Goal: Transaction & Acquisition: Purchase product/service

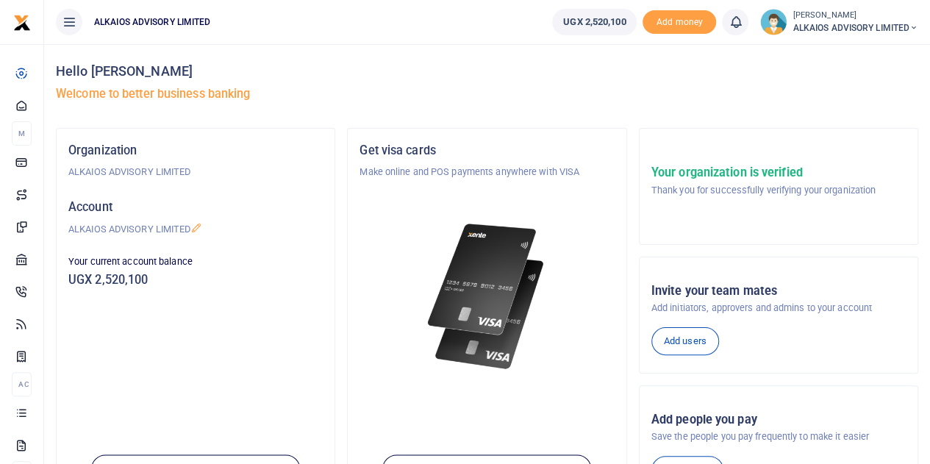
click at [836, 16] on small "[PERSON_NAME]" at bounding box center [855, 16] width 126 height 12
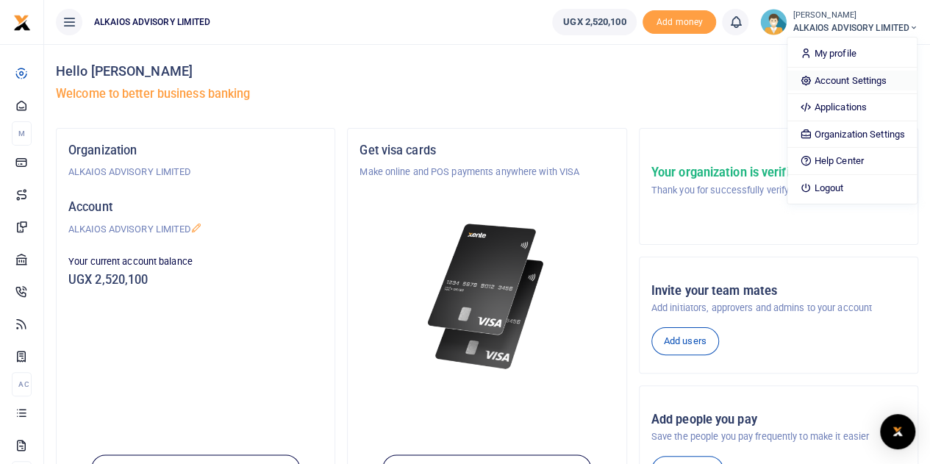
click at [835, 78] on link "Account Settings" at bounding box center [851, 81] width 129 height 21
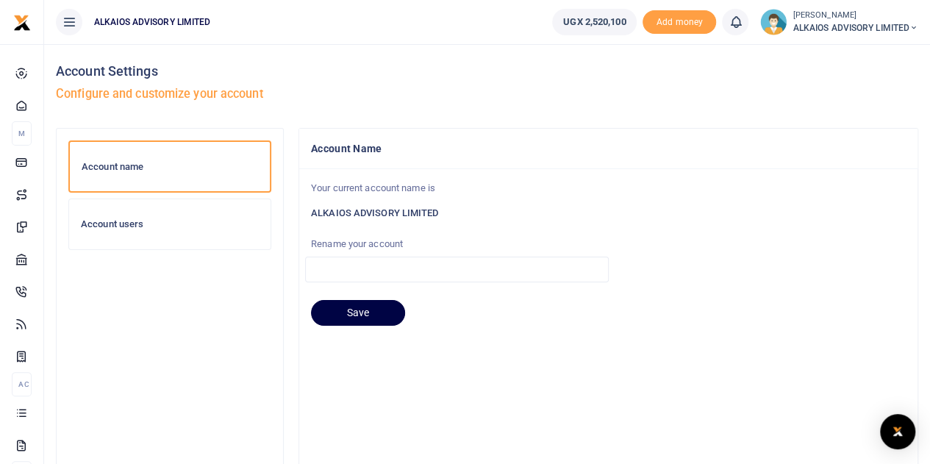
click at [137, 231] on div "Account users" at bounding box center [169, 224] width 201 height 50
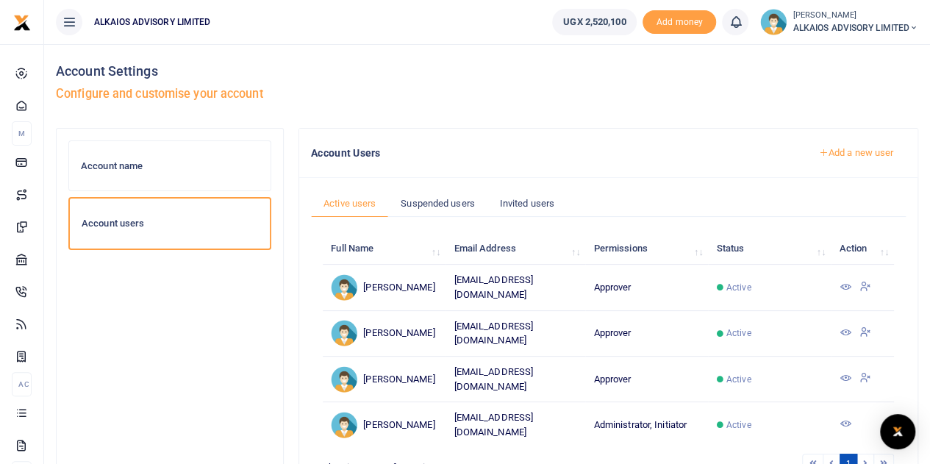
click at [844, 328] on icon at bounding box center [844, 332] width 12 height 12
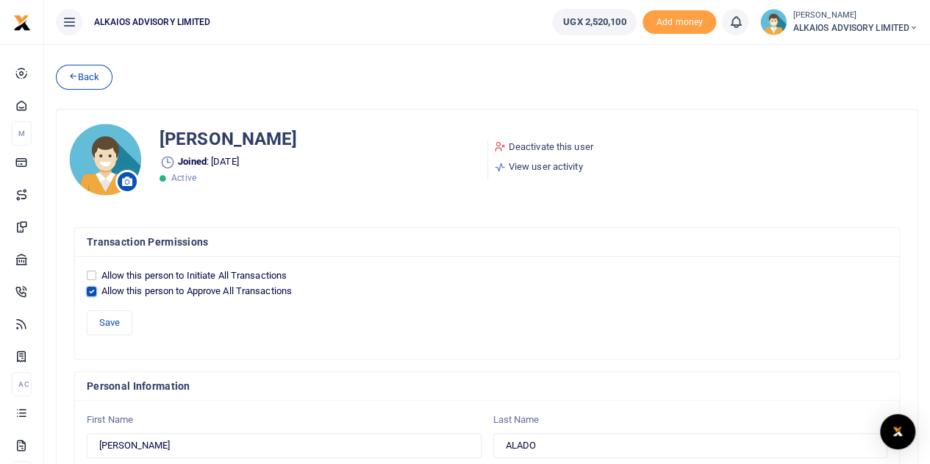
click at [93, 293] on input "Allow this person to Approve All Transactions" at bounding box center [92, 292] width 10 height 10
checkbox input "false"
click at [91, 278] on input "Allow this person to Initiate All Transactions" at bounding box center [92, 275] width 10 height 10
checkbox input "true"
click at [106, 317] on button "Save" at bounding box center [110, 322] width 46 height 25
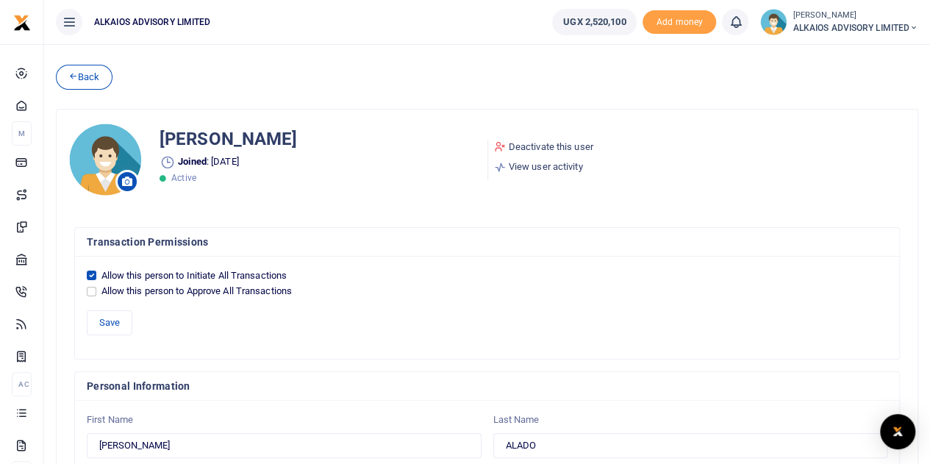
click at [822, 26] on span "ALKAIOS ADVISORY LIMITED" at bounding box center [855, 27] width 126 height 13
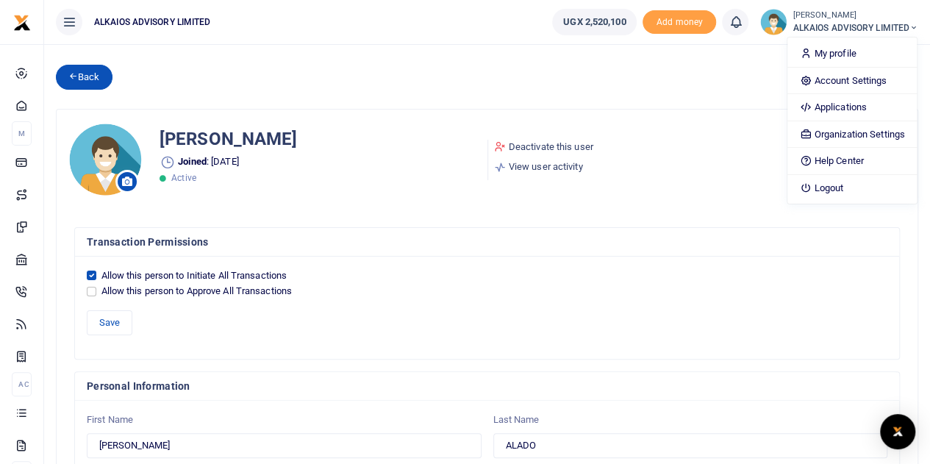
click at [72, 79] on icon at bounding box center [73, 76] width 10 height 10
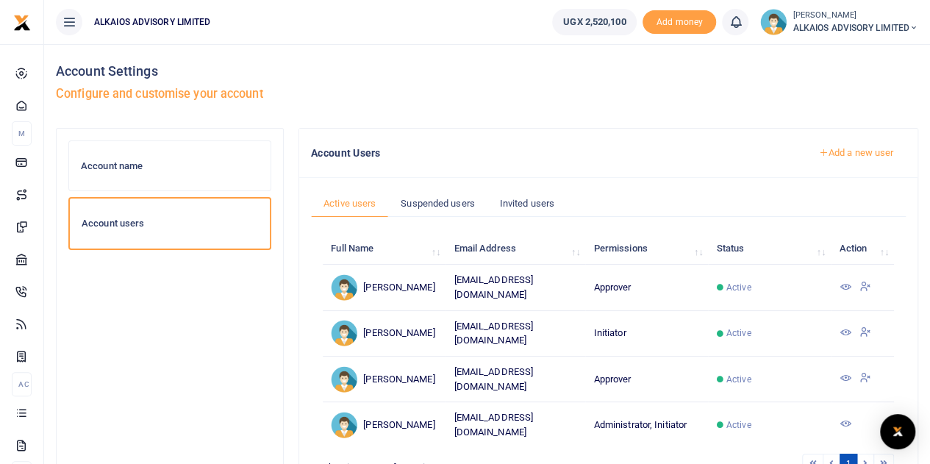
click at [841, 372] on icon at bounding box center [844, 378] width 12 height 12
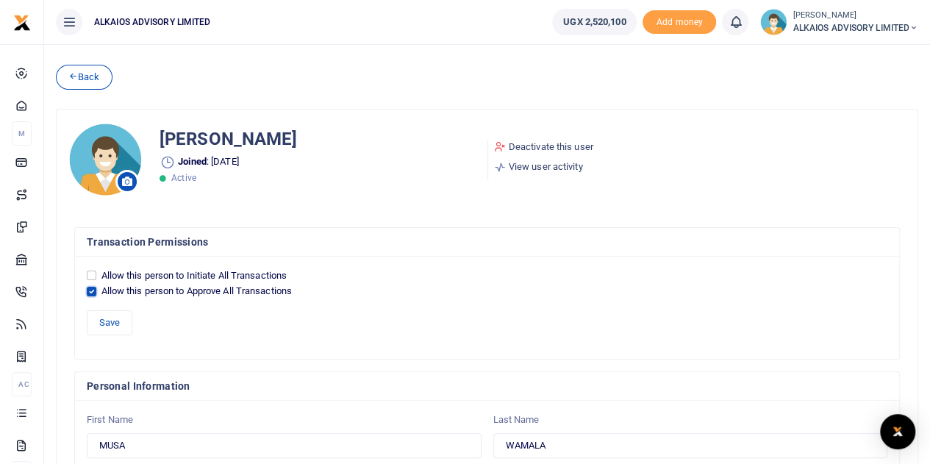
click at [91, 288] on input "Allow this person to Approve All Transactions" at bounding box center [92, 292] width 10 height 10
checkbox input "false"
click at [91, 274] on input "Allow this person to Initiate All Transactions" at bounding box center [92, 275] width 10 height 10
checkbox input "true"
click at [118, 320] on button "Save" at bounding box center [110, 322] width 46 height 25
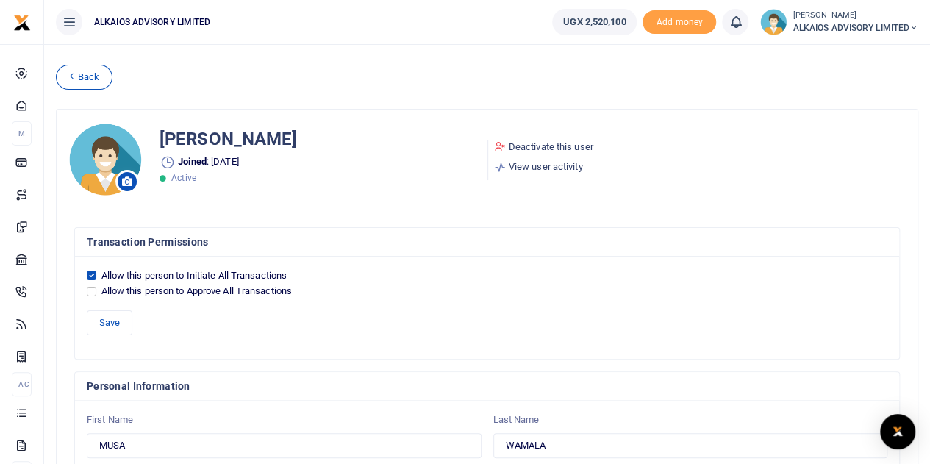
click at [822, 24] on span "ALKAIOS ADVISORY LIMITED" at bounding box center [855, 27] width 126 height 13
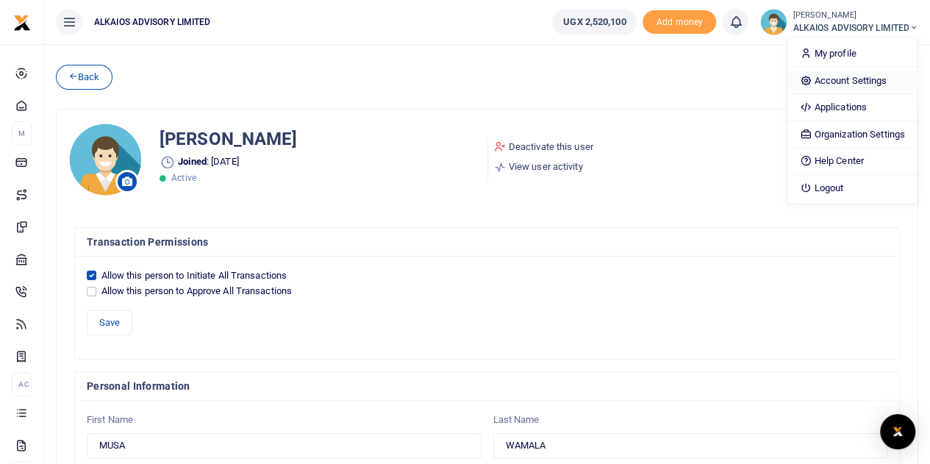
click at [831, 77] on link "Account Settings" at bounding box center [851, 81] width 129 height 21
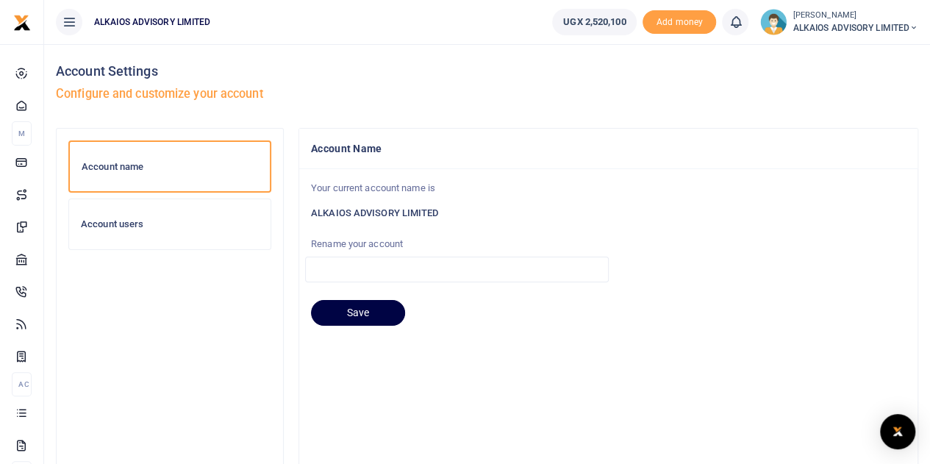
click at [175, 222] on h6 "Account users" at bounding box center [170, 224] width 178 height 12
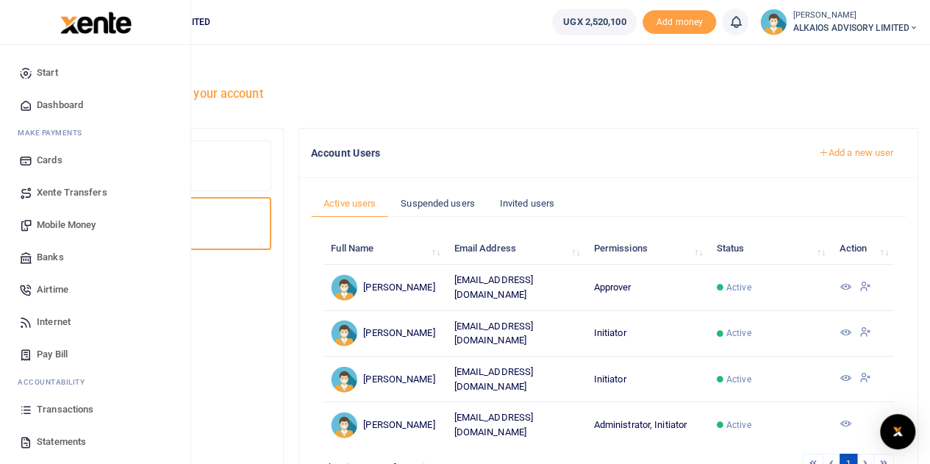
click at [67, 226] on span "Mobile Money" at bounding box center [66, 225] width 59 height 15
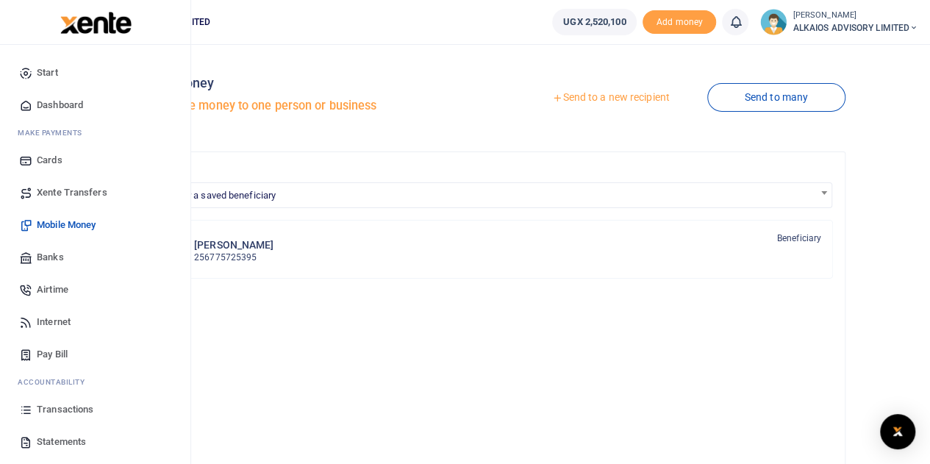
click at [54, 407] on span "Transactions" at bounding box center [65, 409] width 57 height 15
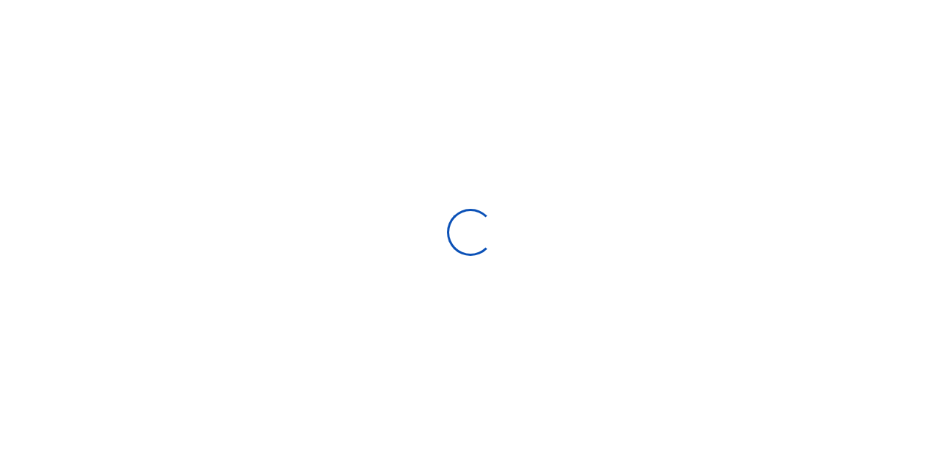
select select
type input "08/29/2025 - 09/27/2025"
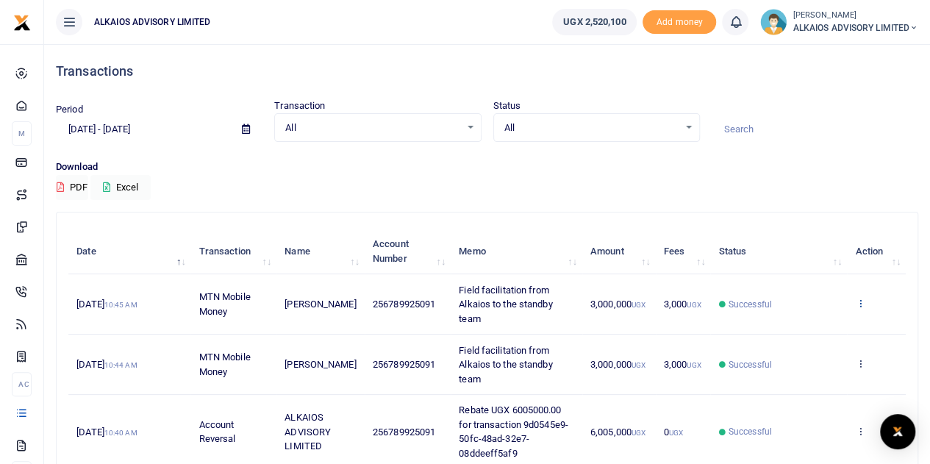
click at [860, 298] on icon at bounding box center [860, 303] width 10 height 10
click at [788, 322] on link "View details" at bounding box center [806, 327] width 116 height 21
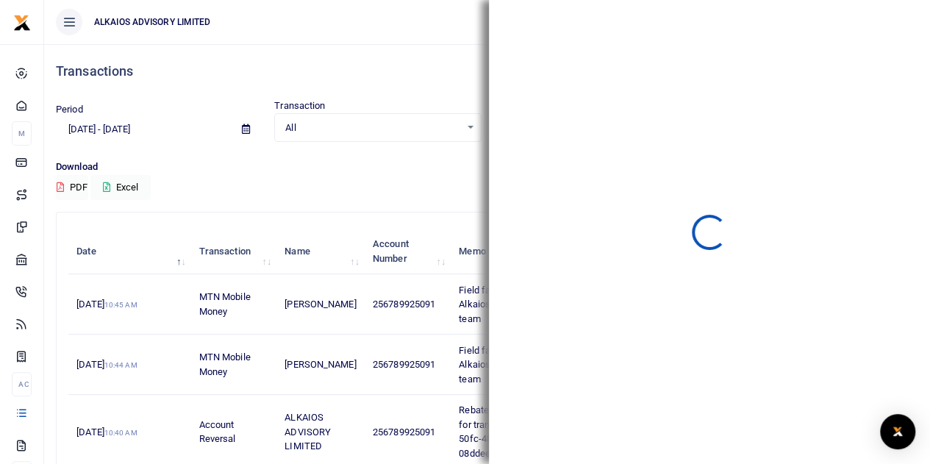
click at [454, 80] on div "Transactions" at bounding box center [487, 71] width 862 height 54
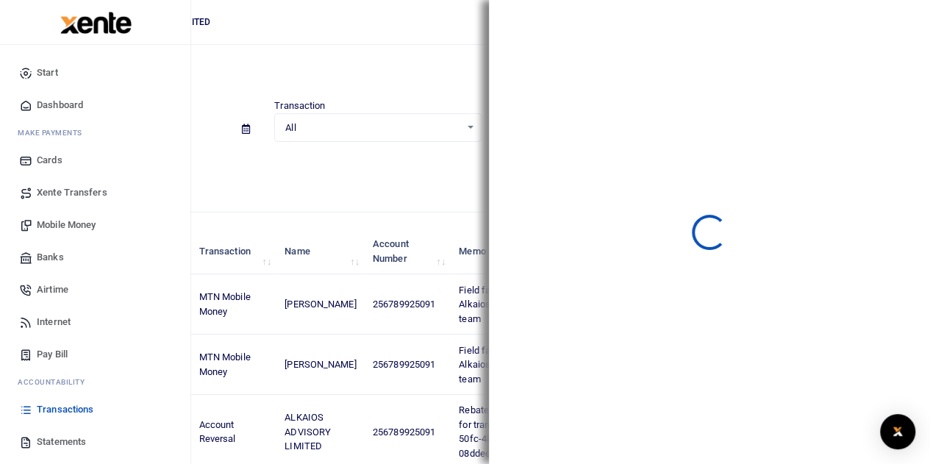
click at [63, 224] on span "Mobile Money" at bounding box center [66, 225] width 59 height 15
click at [91, 222] on span "Mobile Money" at bounding box center [66, 225] width 59 height 15
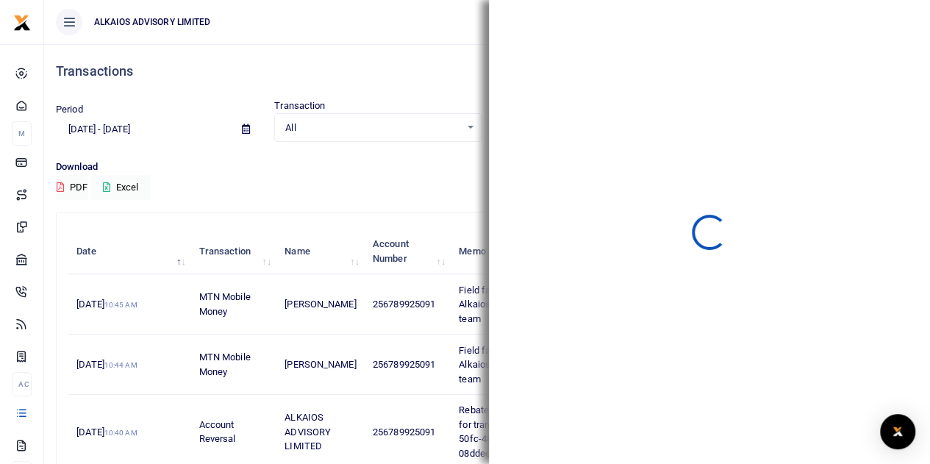
click at [451, 88] on div "Transactions" at bounding box center [487, 71] width 862 height 54
click at [422, 70] on h4 "Transactions" at bounding box center [487, 71] width 862 height 16
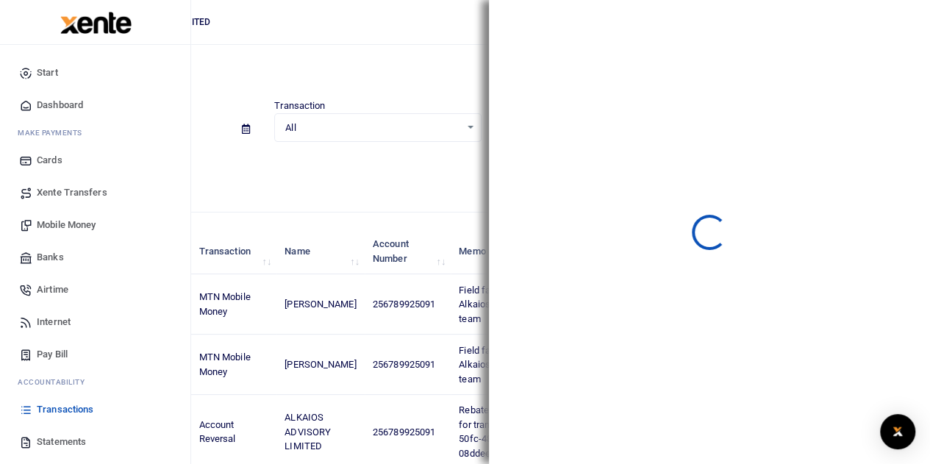
click at [69, 224] on span "Mobile Money" at bounding box center [66, 225] width 59 height 15
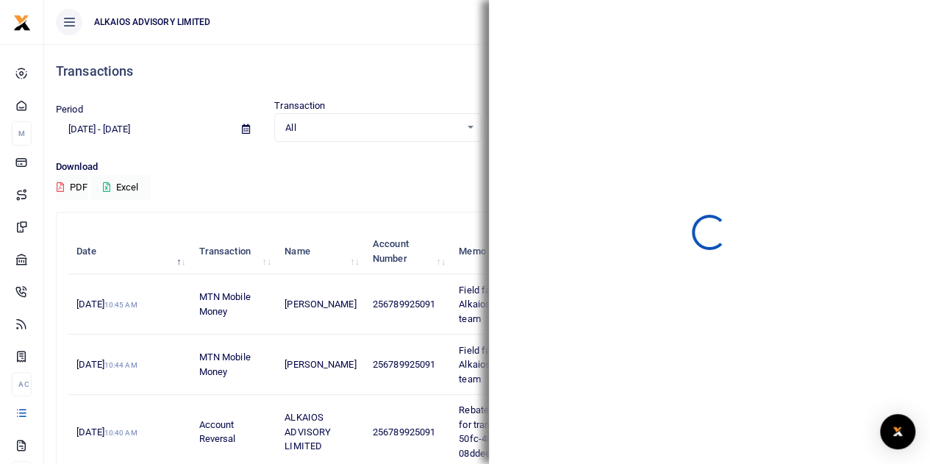
click at [331, 17] on ul "ALKAIOS ADVISORY LIMITED" at bounding box center [292, 22] width 496 height 44
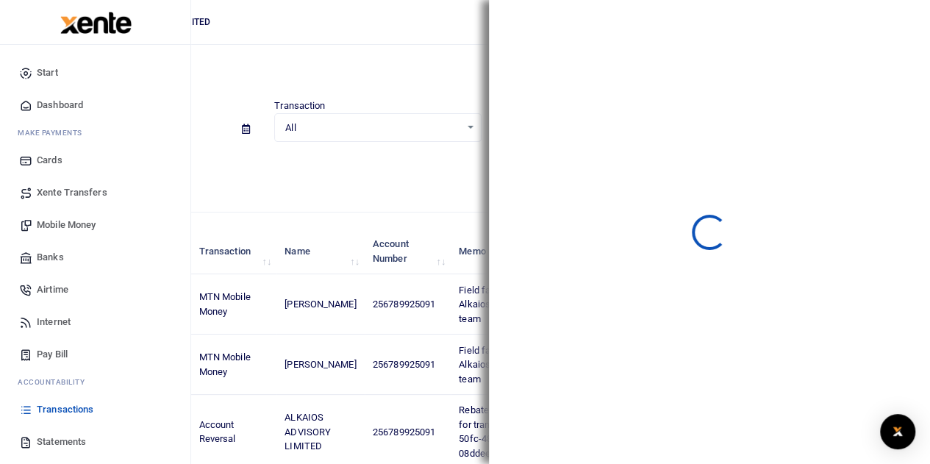
click at [82, 23] on img at bounding box center [95, 23] width 71 height 22
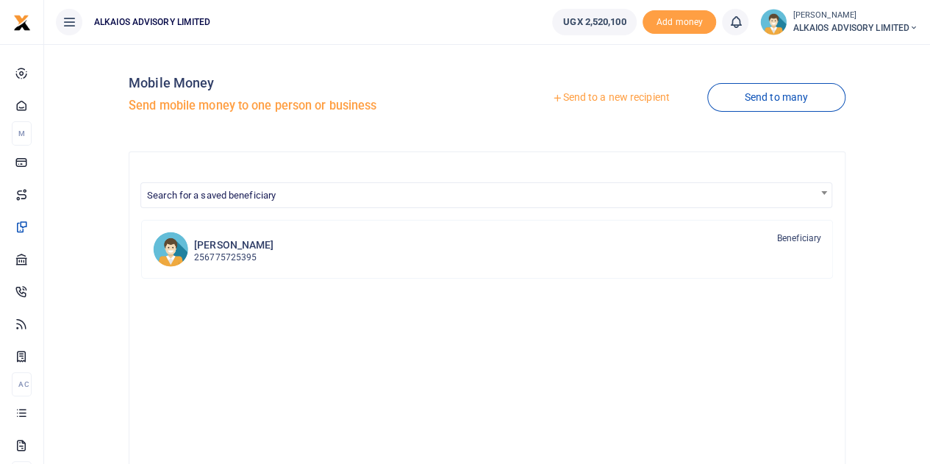
click at [579, 98] on link "Send to a new recipient" at bounding box center [610, 98] width 192 height 26
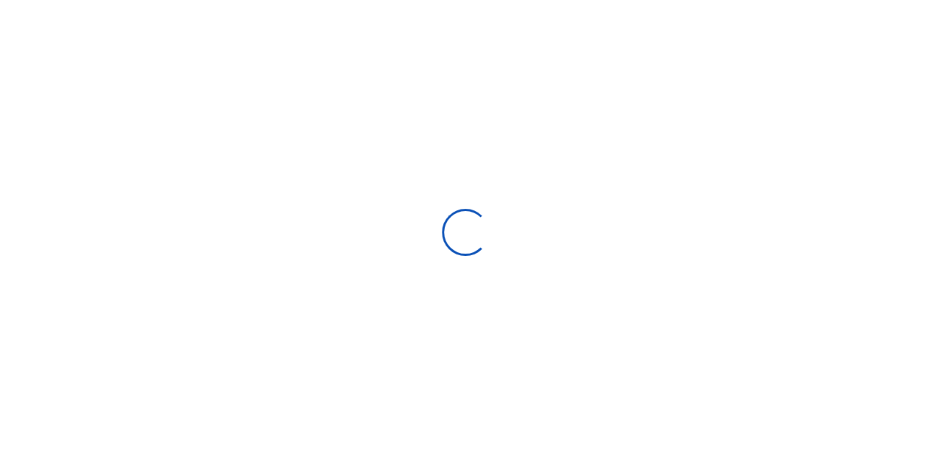
select select "Loading bundles"
select select
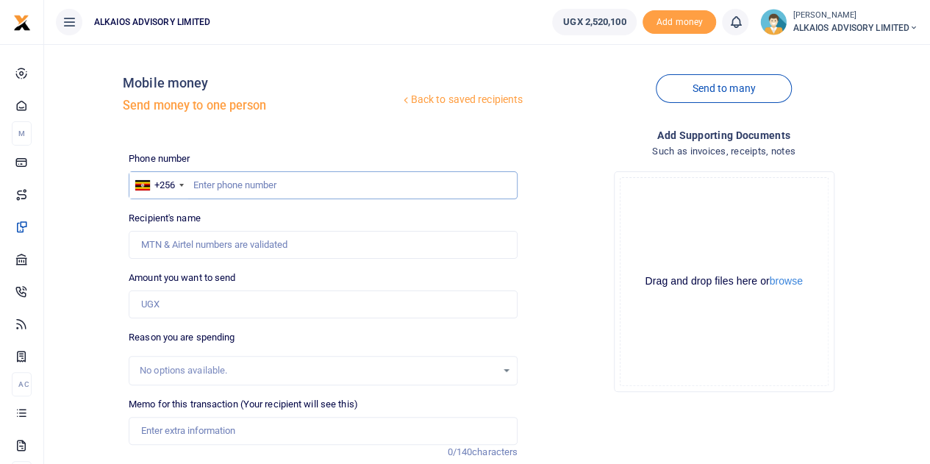
click at [278, 185] on input "text" at bounding box center [323, 185] width 389 height 28
type input "0"
type input "789925091"
type input "[PERSON_NAME]"
type input "789925091"
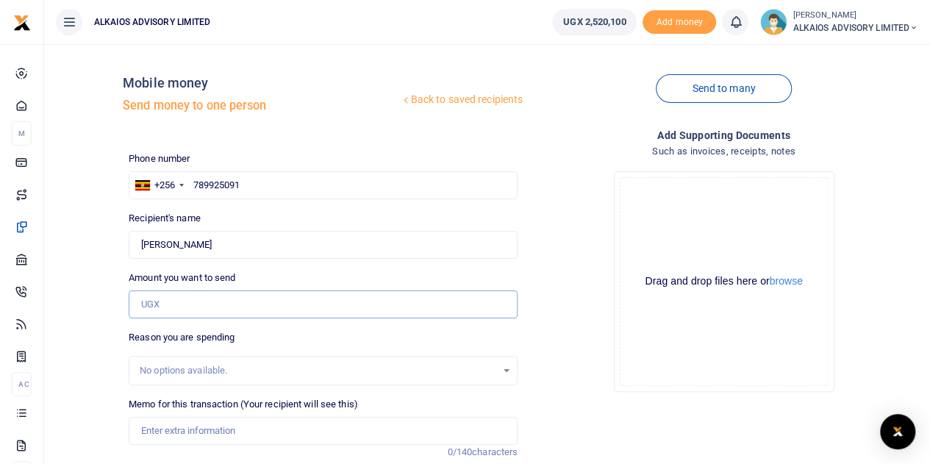
click at [203, 301] on input "Amount you want to send" at bounding box center [323, 304] width 389 height 28
type input "2,000,000"
click at [216, 425] on input "Memo for this transaction (Your recipient will see this)" at bounding box center [323, 431] width 389 height 28
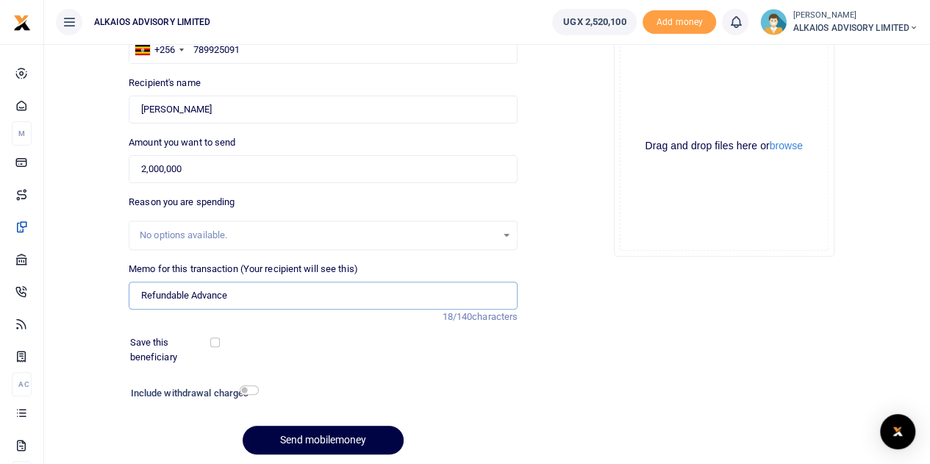
scroll to position [135, 0]
type input "Refundable Advance"
click at [217, 346] on div "Save this beneficiary" at bounding box center [314, 349] width 380 height 29
click at [217, 345] on input "checkbox" at bounding box center [215, 342] width 10 height 10
checkbox input "true"
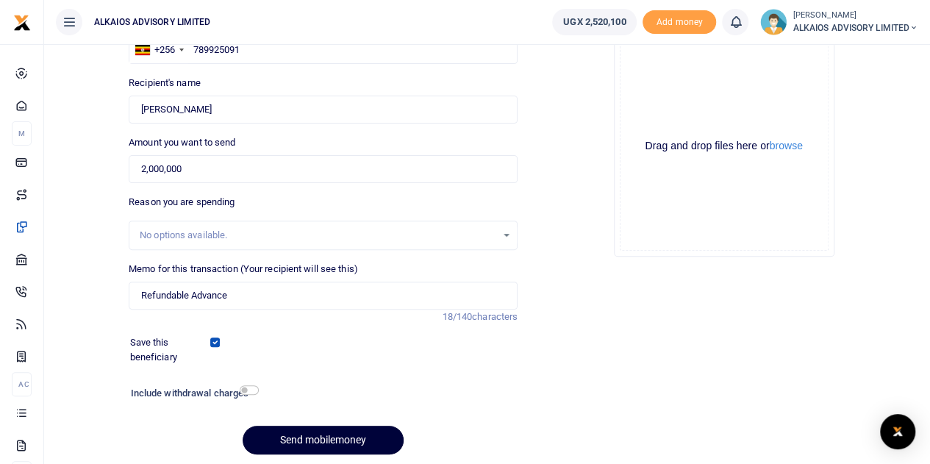
click at [314, 441] on button "Send mobilemoney" at bounding box center [322, 439] width 161 height 29
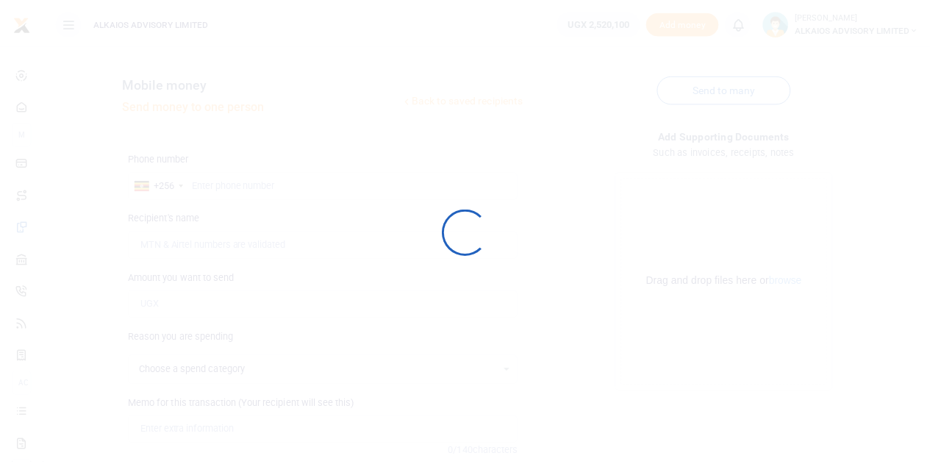
scroll to position [135, 0]
select select
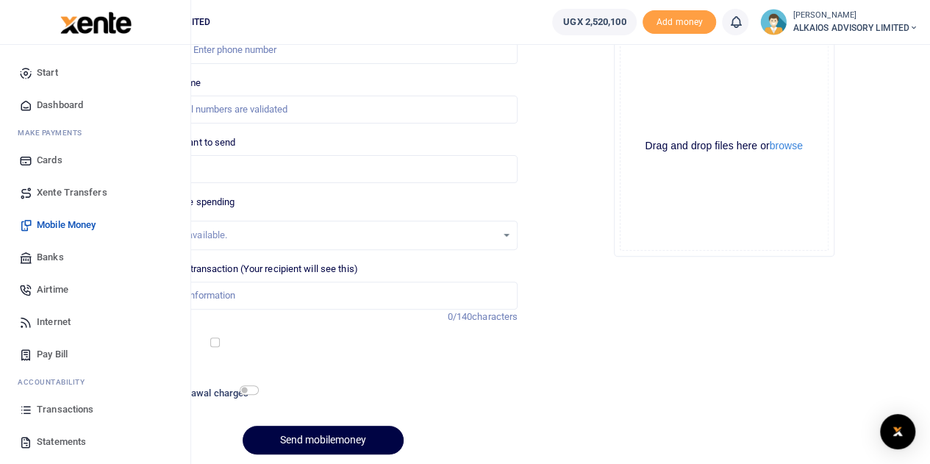
click at [60, 408] on span "Transactions" at bounding box center [65, 409] width 57 height 15
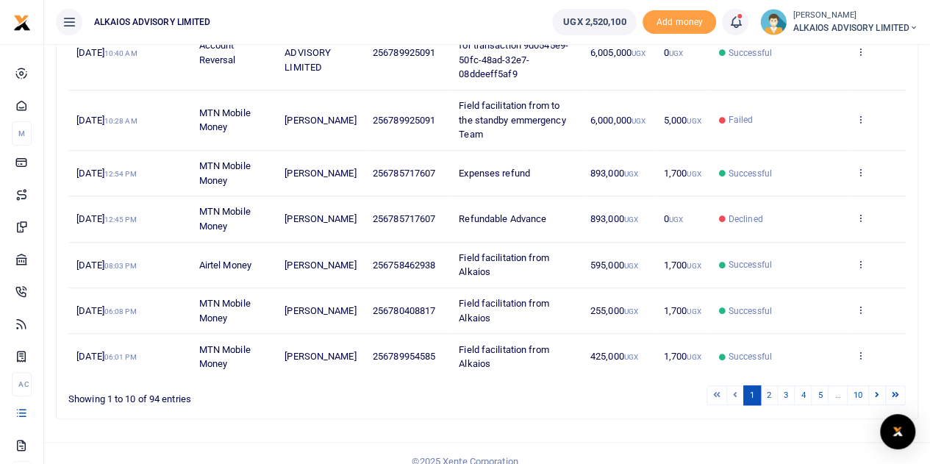
scroll to position [431, 0]
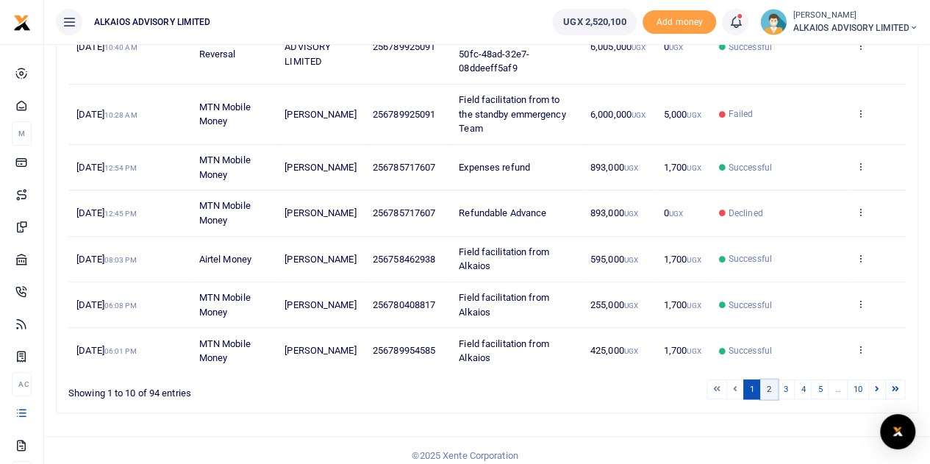
click at [777, 386] on link "2" at bounding box center [769, 389] width 18 height 20
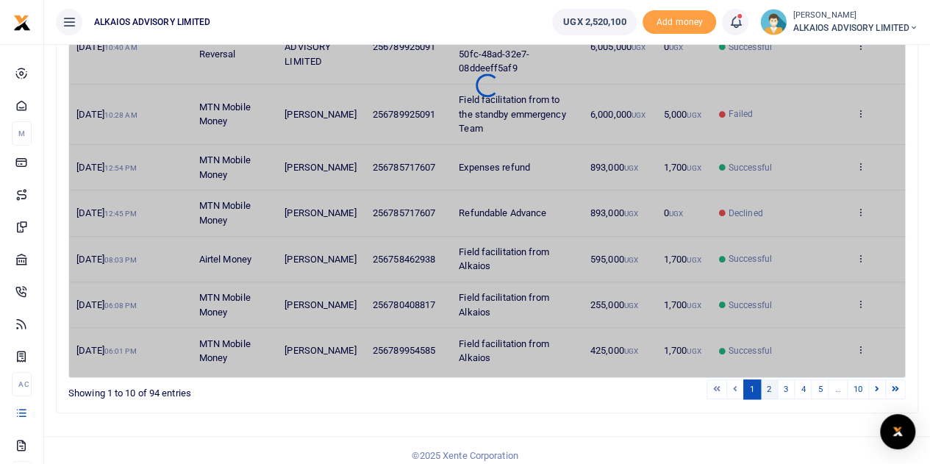
scroll to position [379, 0]
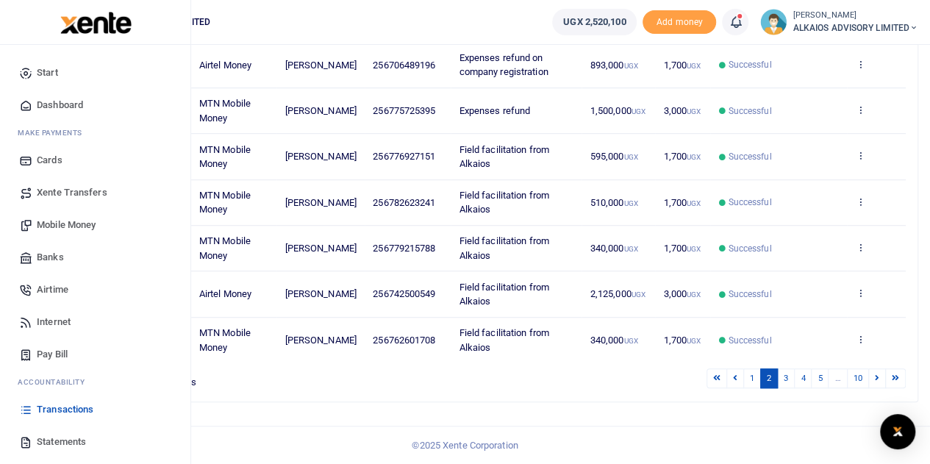
click at [70, 223] on span "Mobile Money" at bounding box center [66, 225] width 59 height 15
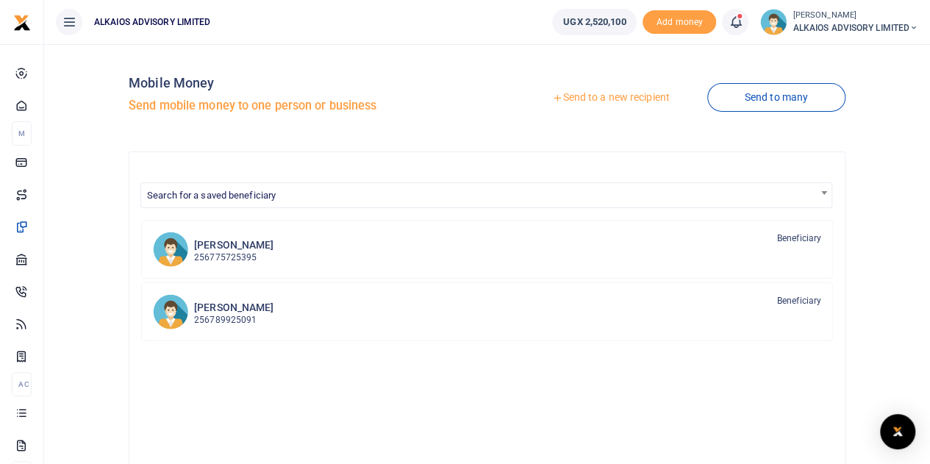
click at [638, 96] on link "Send to a new recipient" at bounding box center [610, 98] width 192 height 26
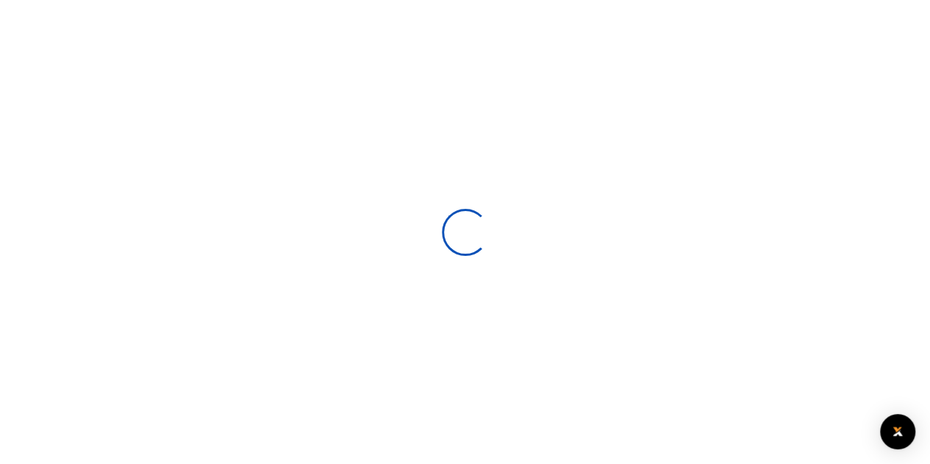
select select
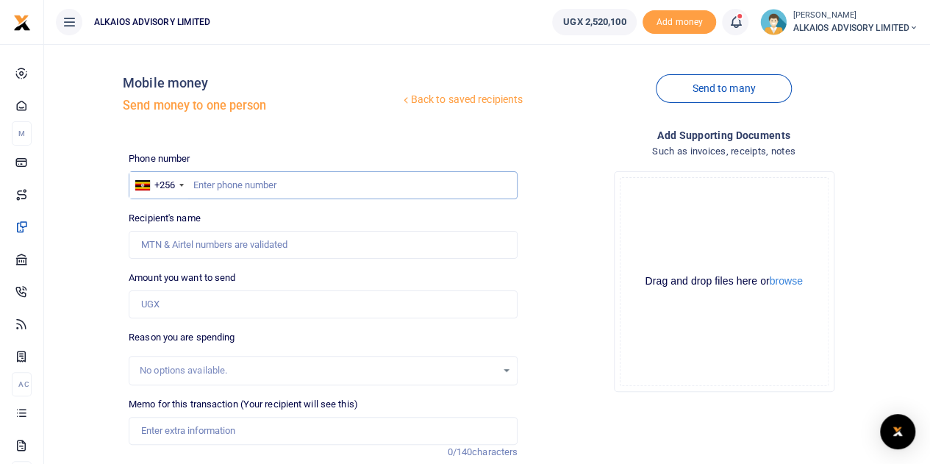
click at [262, 187] on input "text" at bounding box center [323, 185] width 389 height 28
type input "706489196"
click at [204, 308] on input "Amount you want to send" at bounding box center [323, 304] width 389 height 28
type input "[PERSON_NAME]"
type input "120,000"
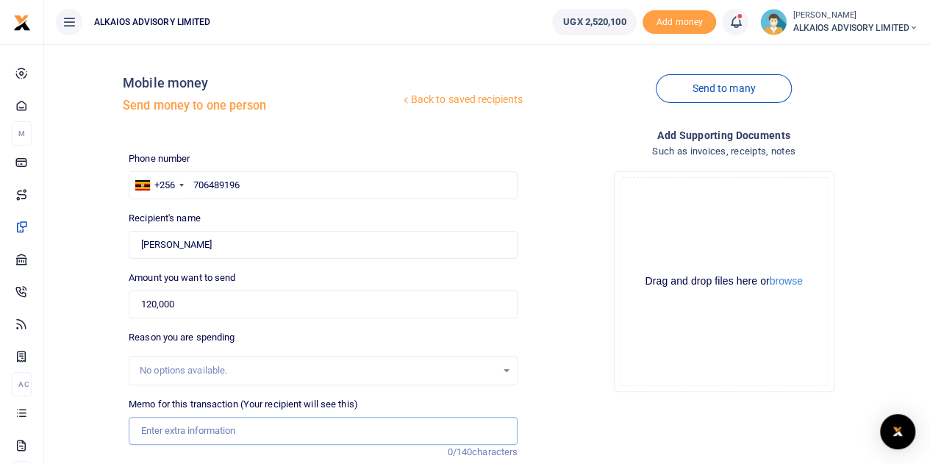
click at [202, 437] on input "Memo for this transaction (Your recipient will see this)" at bounding box center [323, 431] width 389 height 28
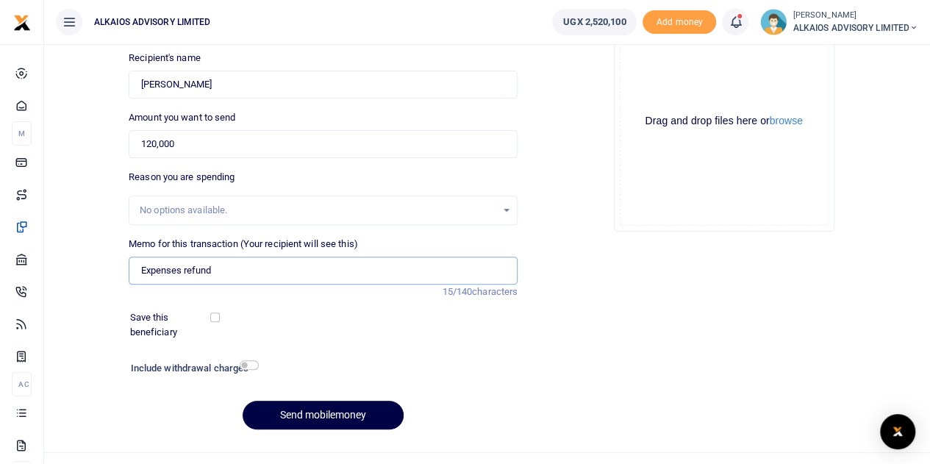
scroll to position [163, 0]
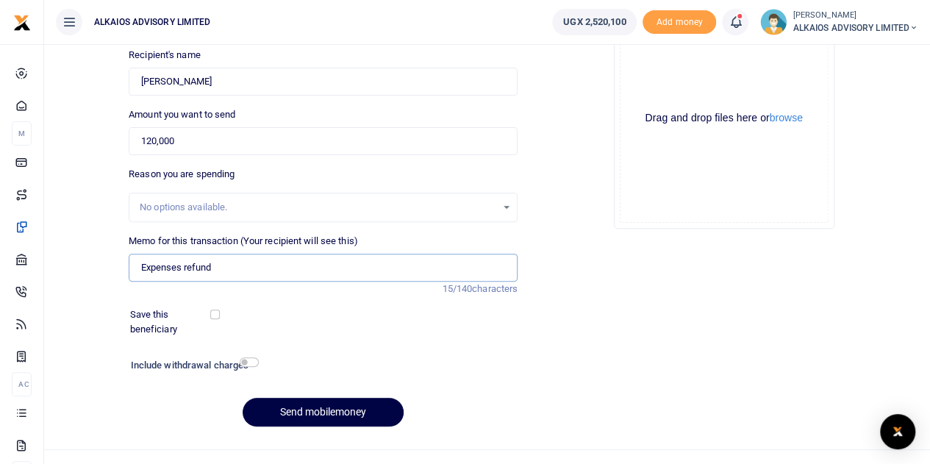
type input "Expenses refund"
click at [215, 315] on input "checkbox" at bounding box center [215, 314] width 10 height 10
checkbox input "true"
click at [306, 408] on button "Send mobilemoney" at bounding box center [322, 412] width 161 height 29
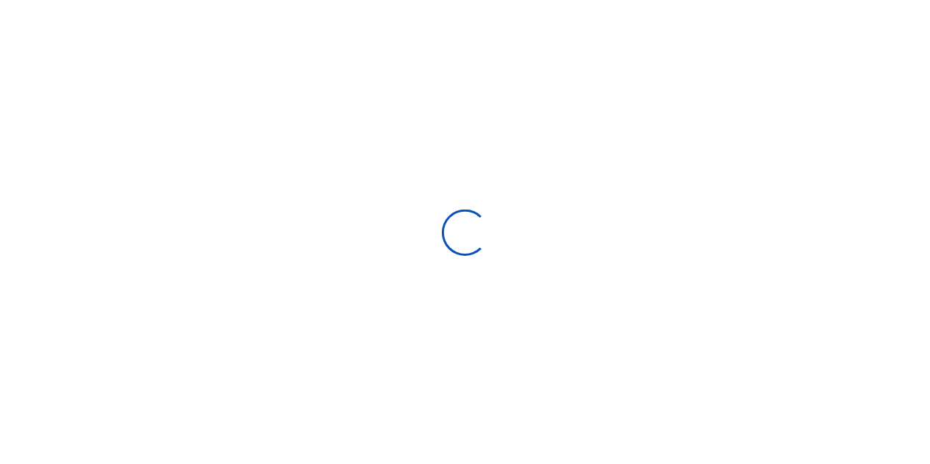
scroll to position [162, 0]
select select "Loading bundles"
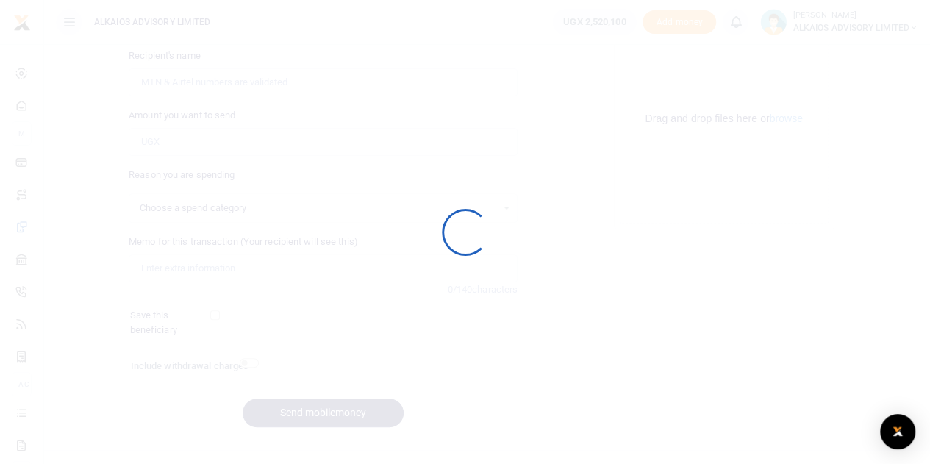
select select
